Goal: Task Accomplishment & Management: Use online tool/utility

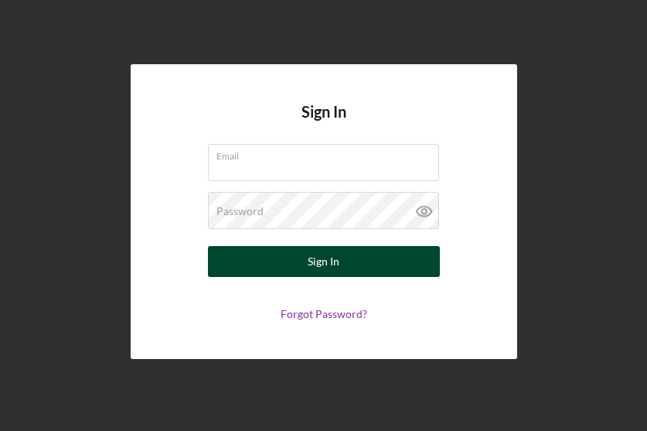
type input "[EMAIL_ADDRESS][DOMAIN_NAME]"
click at [319, 257] on div "Sign In" at bounding box center [324, 261] width 32 height 31
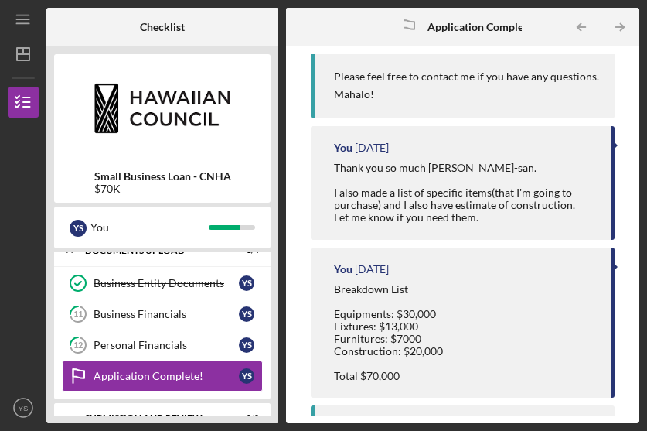
scroll to position [262, 0]
